Goal: Task Accomplishment & Management: Use online tool/utility

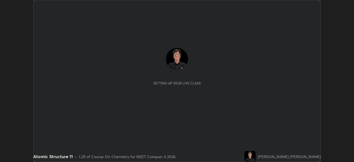
scroll to position [162, 354]
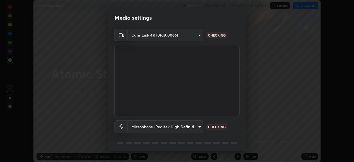
type input "f9c9e40c1fdfe5ebbc4e1433fe736b883486ebc84e0c1da292a4ca4c1bdb3432"
type input "cc6b24f64f306b83a819cfe3ad69ec83db29d8ed6e53624fa730e1126e555d50"
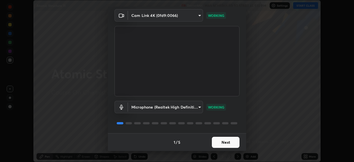
click at [229, 140] on button "Next" at bounding box center [226, 142] width 28 height 11
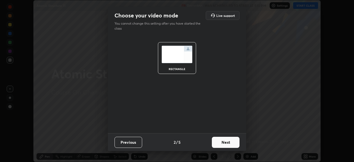
scroll to position [0, 0]
click at [231, 142] on button "Next" at bounding box center [226, 142] width 28 height 11
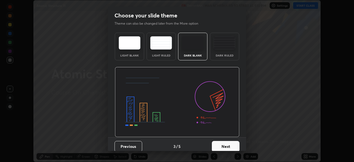
click at [230, 145] on button "Next" at bounding box center [226, 146] width 28 height 11
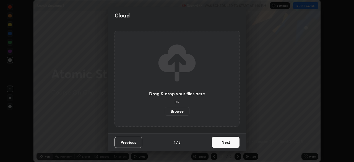
click at [184, 111] on label "Browse" at bounding box center [177, 111] width 25 height 9
click at [165, 111] on input "Browse" at bounding box center [165, 111] width 0 height 9
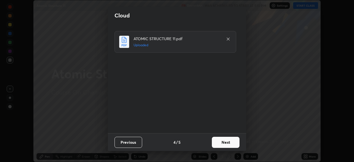
click at [230, 144] on button "Next" at bounding box center [226, 142] width 28 height 11
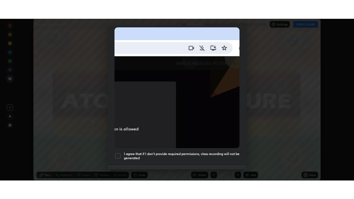
scroll to position [132, 0]
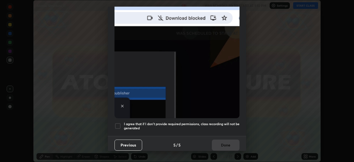
click at [119, 123] on div at bounding box center [118, 126] width 7 height 7
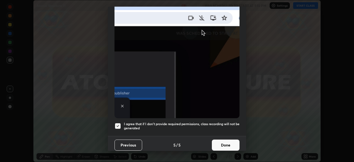
click at [226, 142] on button "Done" at bounding box center [226, 144] width 28 height 11
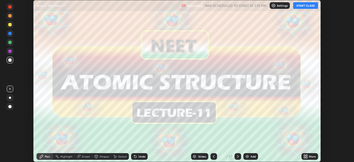
click at [307, 157] on icon at bounding box center [306, 157] width 1 height 1
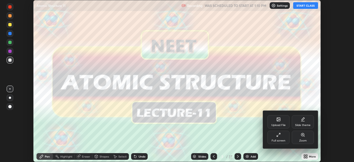
click at [282, 137] on div "Full screen" at bounding box center [278, 137] width 22 height 13
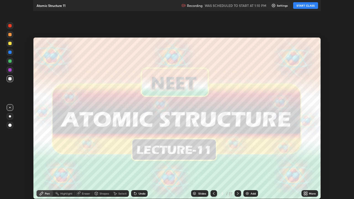
scroll to position [199, 354]
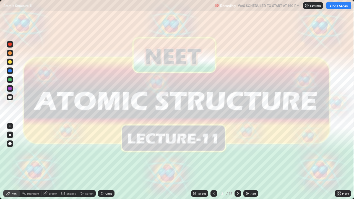
click at [335, 6] on button "START CLASS" at bounding box center [338, 5] width 25 height 7
click at [239, 162] on div at bounding box center [238, 193] width 7 height 11
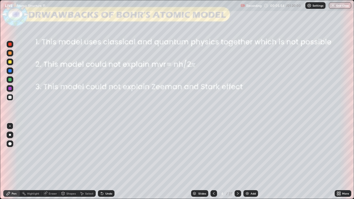
click at [237, 162] on icon at bounding box center [238, 193] width 4 height 4
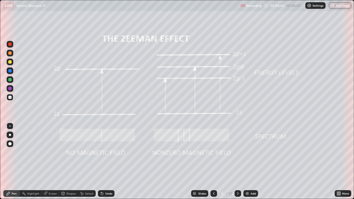
click at [237, 162] on icon at bounding box center [238, 193] width 4 height 4
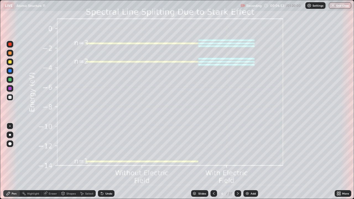
click at [13, 162] on div "Pen" at bounding box center [14, 193] width 5 height 3
click at [238, 162] on icon at bounding box center [238, 193] width 4 height 4
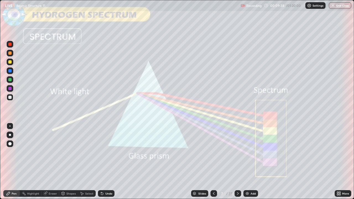
click at [239, 162] on icon at bounding box center [238, 193] width 4 height 4
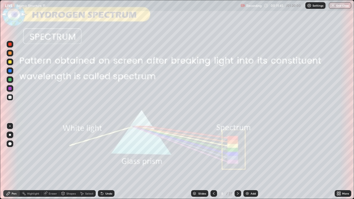
click at [237, 162] on icon at bounding box center [238, 193] width 4 height 4
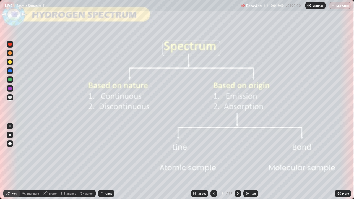
click at [66, 162] on div "Shapes" at bounding box center [68, 193] width 19 height 7
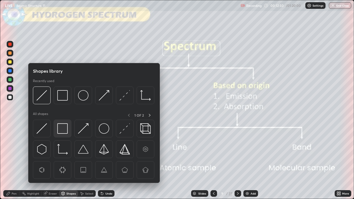
click at [63, 130] on img at bounding box center [62, 128] width 11 height 11
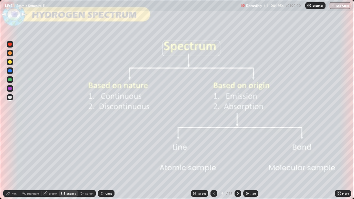
click at [13, 162] on div "Pen" at bounding box center [14, 193] width 5 height 3
click at [9, 80] on div at bounding box center [9, 79] width 3 height 3
click at [102, 162] on icon at bounding box center [102, 193] width 4 height 4
click at [9, 89] on div at bounding box center [9, 88] width 3 height 3
click at [10, 64] on div at bounding box center [10, 62] width 7 height 7
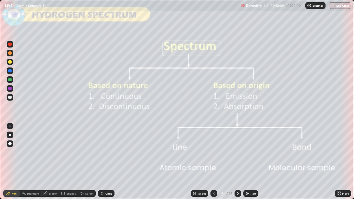
click at [10, 53] on div at bounding box center [9, 52] width 3 height 3
click at [238, 162] on icon at bounding box center [238, 193] width 4 height 4
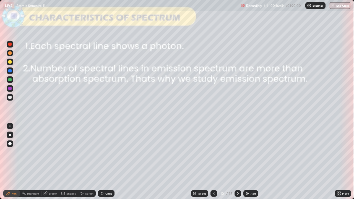
click at [67, 162] on div "Shapes" at bounding box center [70, 193] width 9 height 3
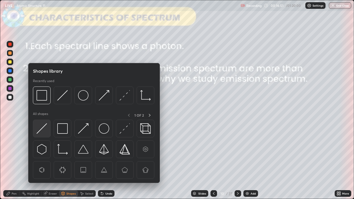
click at [41, 128] on img at bounding box center [42, 128] width 11 height 11
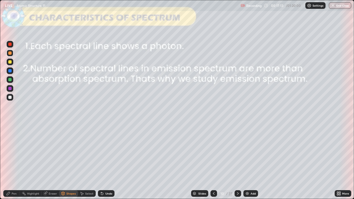
click at [9, 97] on div at bounding box center [9, 97] width 3 height 3
click at [13, 162] on div "Pen" at bounding box center [14, 193] width 5 height 3
click at [100, 162] on icon at bounding box center [102, 193] width 4 height 4
click at [11, 136] on div at bounding box center [10, 135] width 2 height 2
click at [71, 162] on div "Shapes" at bounding box center [70, 193] width 9 height 3
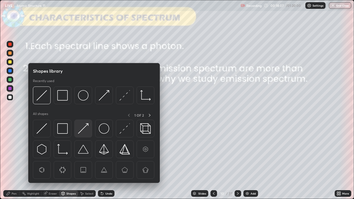
click at [82, 128] on img at bounding box center [83, 128] width 11 height 11
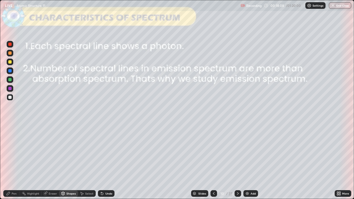
click at [9, 80] on div at bounding box center [9, 79] width 3 height 3
click at [13, 162] on div "Pen" at bounding box center [14, 193] width 5 height 3
click at [10, 63] on div at bounding box center [9, 61] width 3 height 3
click at [237, 162] on icon at bounding box center [238, 193] width 4 height 4
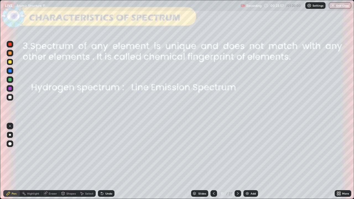
click at [236, 162] on icon at bounding box center [238, 193] width 4 height 4
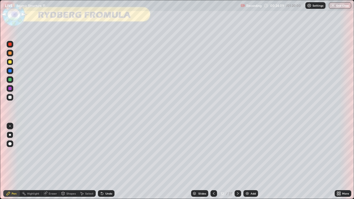
click at [68, 162] on div "Shapes" at bounding box center [70, 193] width 9 height 3
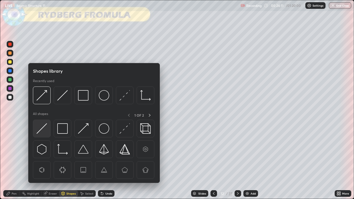
click at [41, 129] on img at bounding box center [42, 128] width 11 height 11
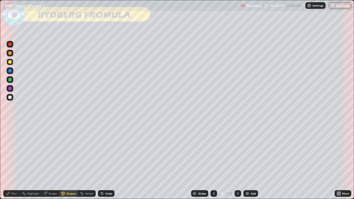
click at [15, 162] on div "Pen" at bounding box center [14, 193] width 5 height 3
click at [66, 162] on div "Shapes" at bounding box center [68, 193] width 19 height 7
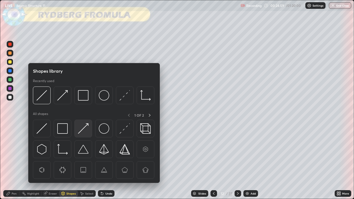
click at [80, 129] on img at bounding box center [83, 128] width 11 height 11
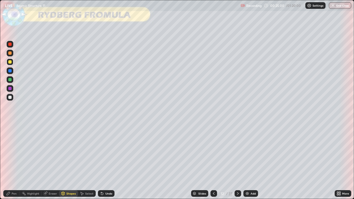
click at [10, 79] on div at bounding box center [9, 79] width 3 height 3
click at [13, 162] on div "Pen" at bounding box center [14, 193] width 5 height 3
click at [11, 71] on div at bounding box center [9, 70] width 3 height 3
click at [9, 98] on div at bounding box center [9, 97] width 3 height 3
click at [12, 143] on div at bounding box center [10, 144] width 7 height 7
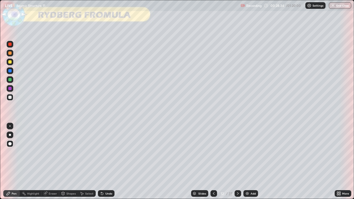
click at [66, 162] on div "Shapes" at bounding box center [70, 193] width 9 height 3
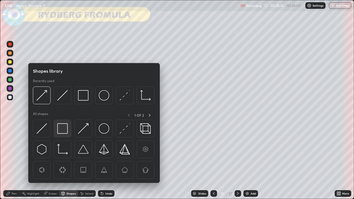
click at [62, 130] on img at bounding box center [62, 128] width 11 height 11
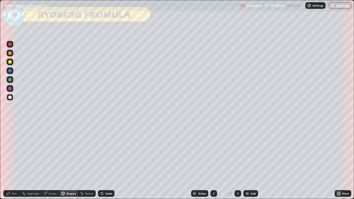
click at [9, 89] on div at bounding box center [9, 88] width 3 height 3
click at [9, 97] on div at bounding box center [9, 97] width 3 height 3
click at [10, 63] on div at bounding box center [9, 61] width 3 height 3
click at [12, 162] on div "Pen" at bounding box center [14, 193] width 5 height 3
click at [10, 144] on div at bounding box center [9, 143] width 3 height 3
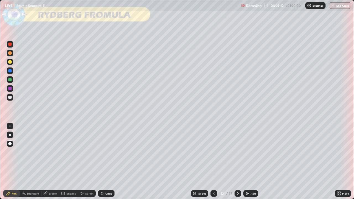
click at [10, 71] on div at bounding box center [9, 70] width 3 height 3
click at [237, 162] on icon at bounding box center [238, 193] width 4 height 4
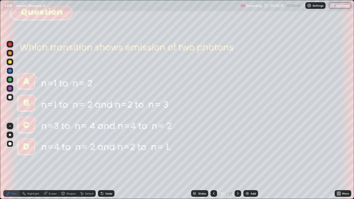
click at [213, 162] on icon at bounding box center [214, 193] width 4 height 4
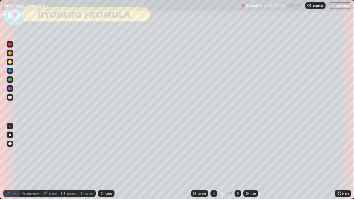
click at [237, 162] on icon at bounding box center [238, 193] width 4 height 4
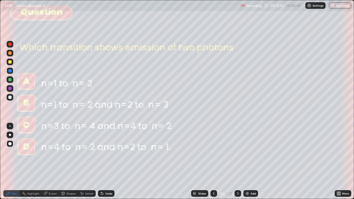
click at [239, 162] on icon at bounding box center [238, 193] width 4 height 4
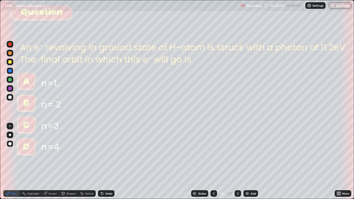
click at [55, 162] on div "Eraser" at bounding box center [53, 193] width 8 height 3
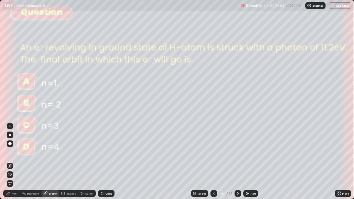
click at [14, 162] on div "Pen" at bounding box center [14, 193] width 5 height 3
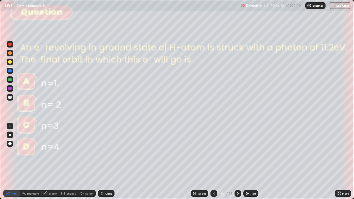
click at [237, 162] on icon at bounding box center [238, 193] width 4 height 4
click at [214, 162] on icon at bounding box center [214, 193] width 4 height 4
click at [238, 162] on icon at bounding box center [238, 193] width 4 height 4
click at [52, 162] on div "Eraser" at bounding box center [53, 193] width 8 height 3
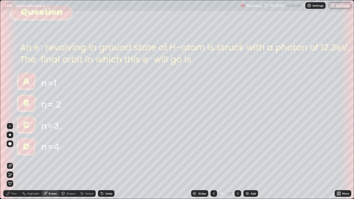
click at [14, 162] on div "Pen" at bounding box center [14, 193] width 5 height 3
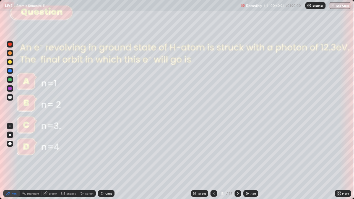
click at [237, 162] on icon at bounding box center [238, 193] width 4 height 4
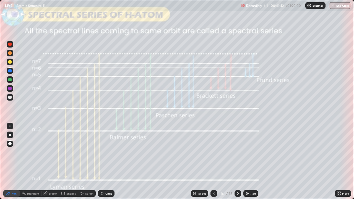
click at [10, 89] on div at bounding box center [9, 88] width 3 height 3
click at [10, 97] on div at bounding box center [9, 97] width 3 height 3
click at [102, 162] on div "Undo" at bounding box center [105, 193] width 19 height 11
click at [111, 162] on div "Undo" at bounding box center [105, 193] width 19 height 11
click at [102, 162] on div "Undo" at bounding box center [106, 193] width 17 height 7
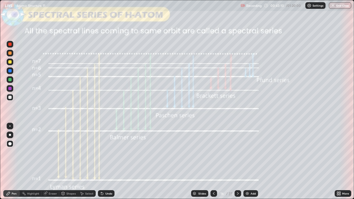
click at [102, 162] on div "Undo" at bounding box center [105, 193] width 19 height 11
click at [9, 80] on div at bounding box center [9, 79] width 3 height 3
click at [8, 96] on div at bounding box center [10, 97] width 7 height 7
click at [49, 162] on div "Eraser" at bounding box center [53, 193] width 8 height 3
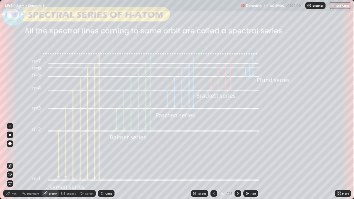
click at [8, 162] on icon at bounding box center [8, 193] width 3 height 3
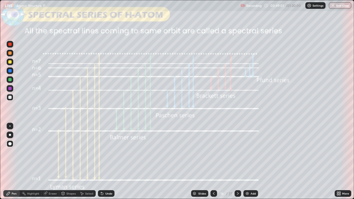
click at [11, 98] on div at bounding box center [9, 97] width 3 height 3
click at [237, 162] on icon at bounding box center [238, 193] width 2 height 3
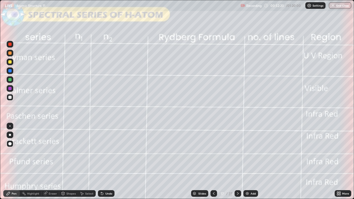
click at [12, 162] on div "Pen" at bounding box center [14, 193] width 5 height 3
click at [9, 64] on div at bounding box center [10, 62] width 7 height 7
click at [105, 162] on div "Undo" at bounding box center [108, 193] width 7 height 3
click at [10, 80] on div at bounding box center [9, 79] width 3 height 3
click at [103, 162] on div "Undo" at bounding box center [105, 193] width 19 height 11
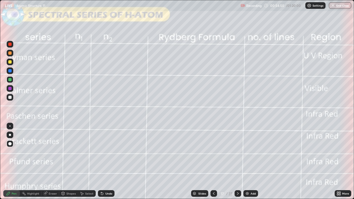
click at [54, 162] on div "Eraser" at bounding box center [53, 193] width 8 height 3
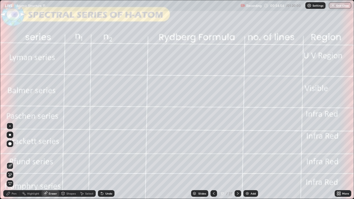
click at [14, 162] on div "Pen" at bounding box center [14, 193] width 5 height 3
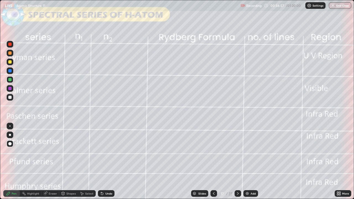
click at [238, 162] on icon at bounding box center [238, 193] width 2 height 3
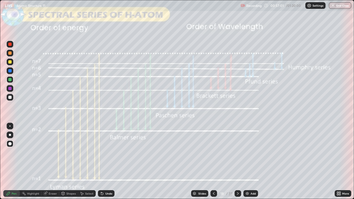
click at [237, 162] on icon at bounding box center [238, 193] width 4 height 4
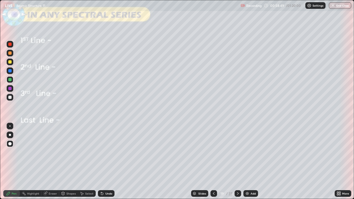
click at [105, 162] on div "Undo" at bounding box center [108, 193] width 7 height 3
click at [106, 162] on div "Undo" at bounding box center [108, 193] width 7 height 3
click at [111, 162] on div "Undo" at bounding box center [108, 193] width 7 height 3
click at [238, 162] on icon at bounding box center [238, 193] width 4 height 4
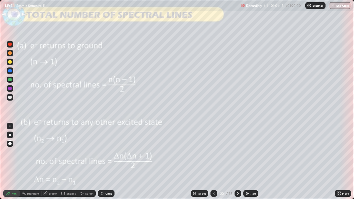
click at [236, 162] on icon at bounding box center [238, 193] width 4 height 4
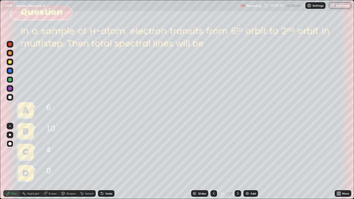
click at [240, 162] on div at bounding box center [238, 193] width 7 height 7
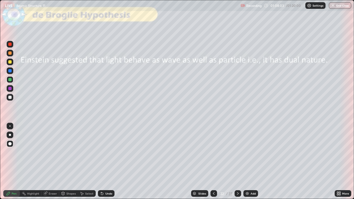
click at [248, 162] on img at bounding box center [247, 193] width 4 height 4
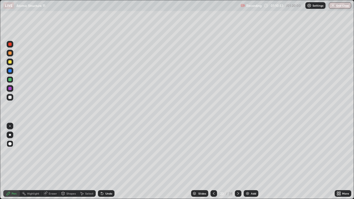
click at [247, 162] on img at bounding box center [247, 193] width 4 height 4
click at [102, 162] on icon at bounding box center [102, 193] width 4 height 4
click at [339, 6] on button "End Class" at bounding box center [340, 5] width 22 height 7
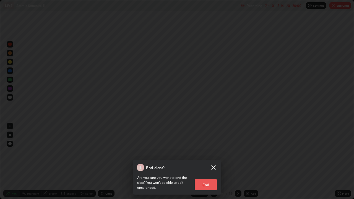
click at [207, 162] on button "End" at bounding box center [206, 184] width 22 height 11
